Goal: Task Accomplishment & Management: Manage account settings

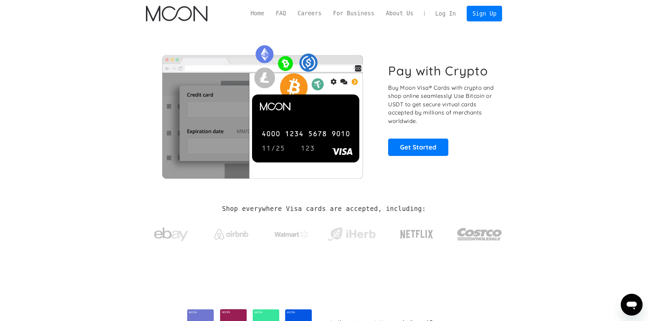
click at [444, 11] on link "Log In" at bounding box center [446, 13] width 32 height 15
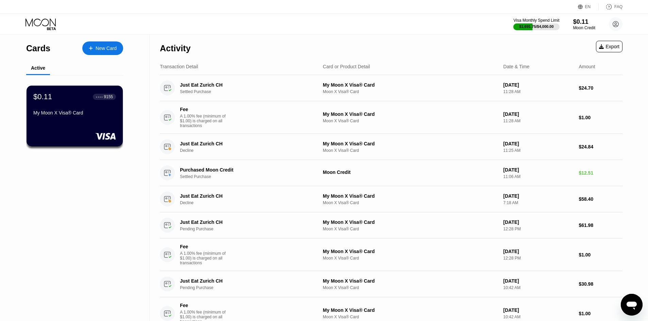
click at [633, 303] on icon "Messaging-Fenster öffnen" at bounding box center [632, 306] width 10 height 8
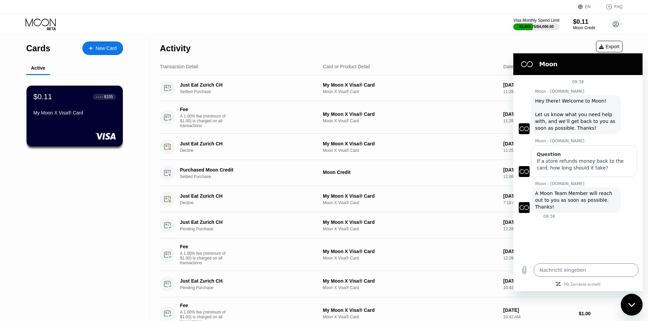
click at [563, 44] on div "Activity Export" at bounding box center [391, 47] width 463 height 24
click at [535, 24] on div "$1,691.75 / $4,000.00" at bounding box center [536, 26] width 35 height 4
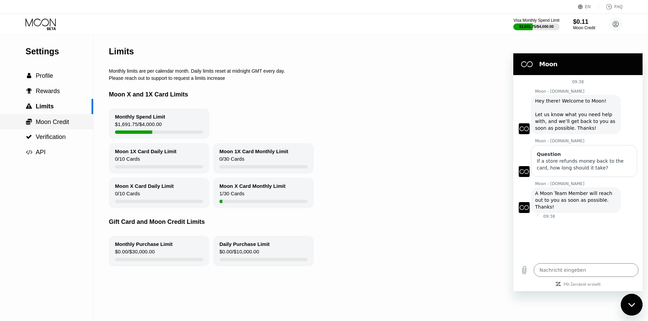
click at [38, 129] on div " Moon Credit" at bounding box center [46, 121] width 93 height 15
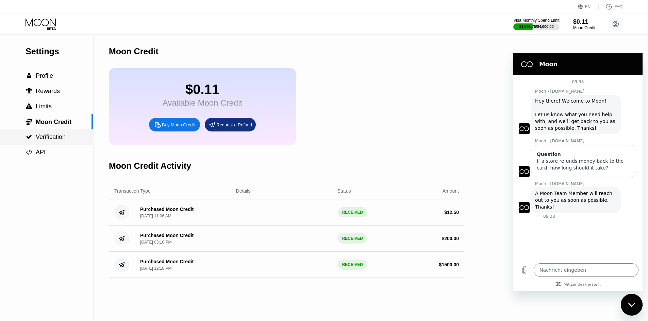
click at [61, 140] on span "Verification" at bounding box center [51, 137] width 30 height 7
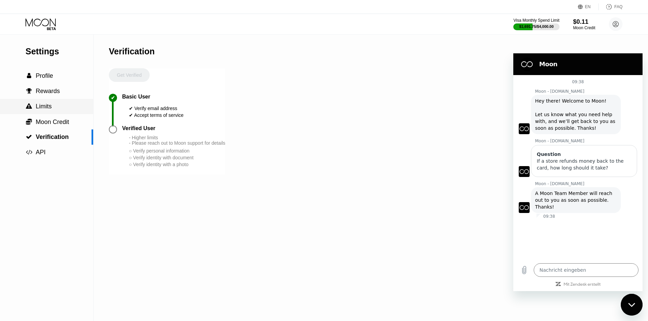
click at [52, 110] on div " Limits" at bounding box center [46, 106] width 93 height 7
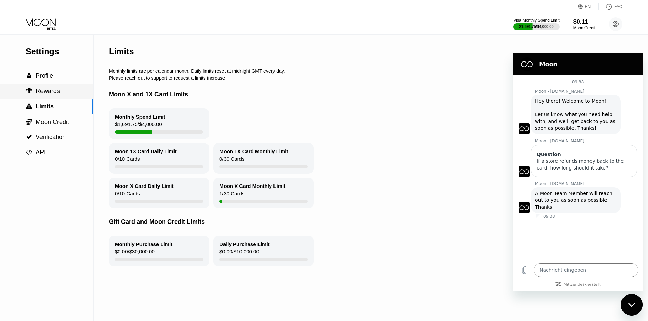
click at [46, 95] on span "Rewards" at bounding box center [48, 91] width 24 height 7
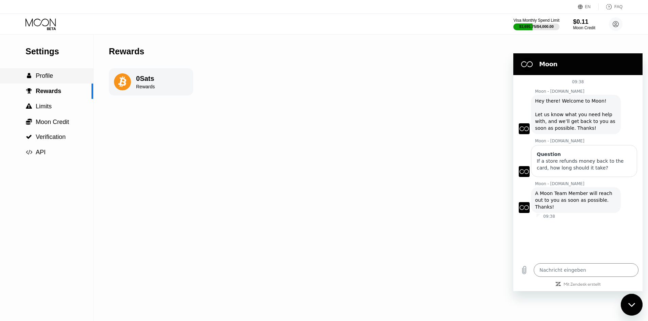
click at [42, 76] on span "Profile" at bounding box center [44, 75] width 17 height 7
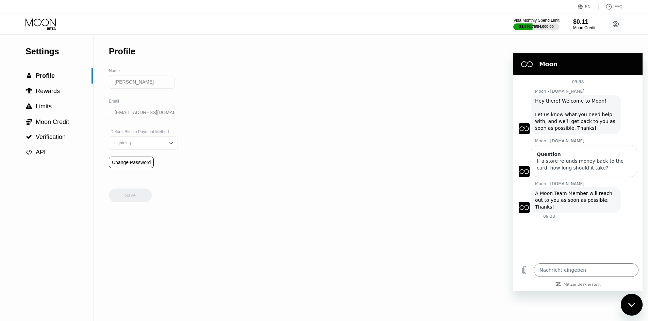
drag, startPoint x: 165, startPoint y: 84, endPoint x: 99, endPoint y: 84, distance: 66.0
click at [100, 85] on div "Settings  Profile  Rewards  Limits  Moon Credit  Verification  API Profil…" at bounding box center [324, 178] width 648 height 287
click at [49, 23] on icon at bounding box center [42, 24] width 32 height 12
